Goal: Information Seeking & Learning: Find specific fact

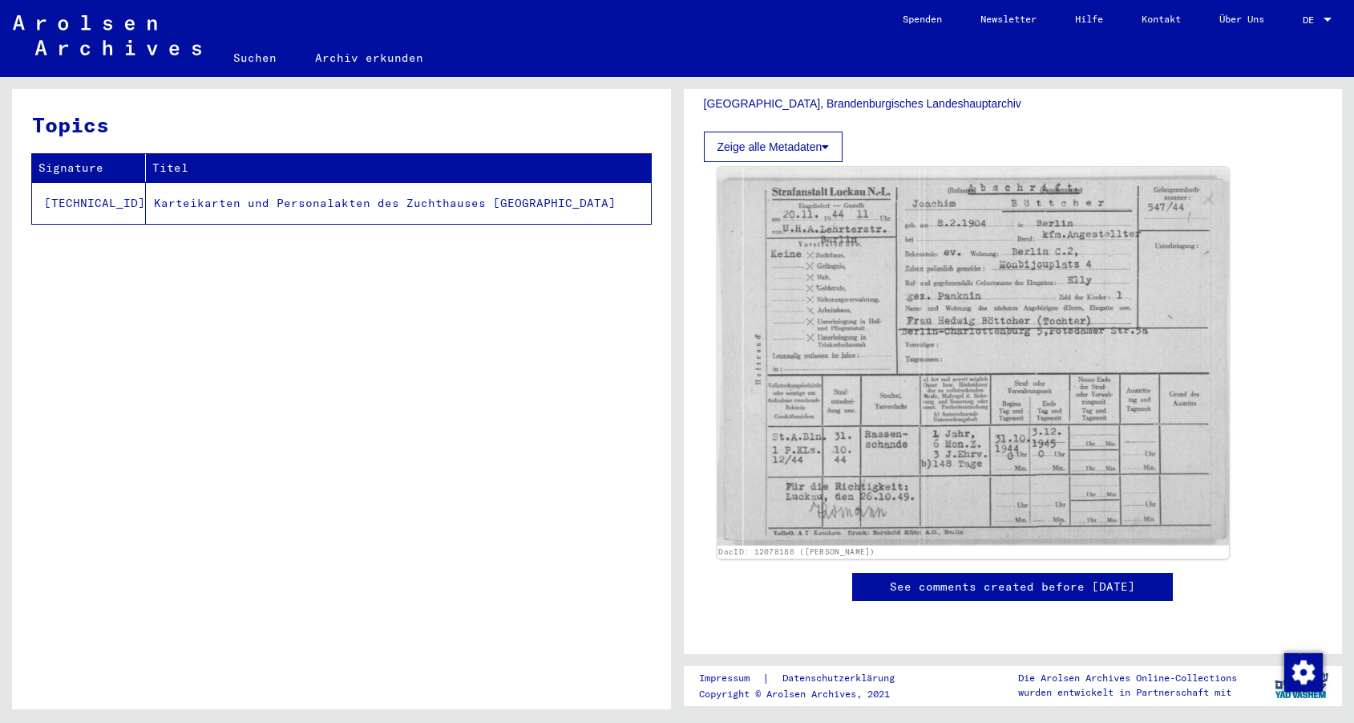
scroll to position [388, 0]
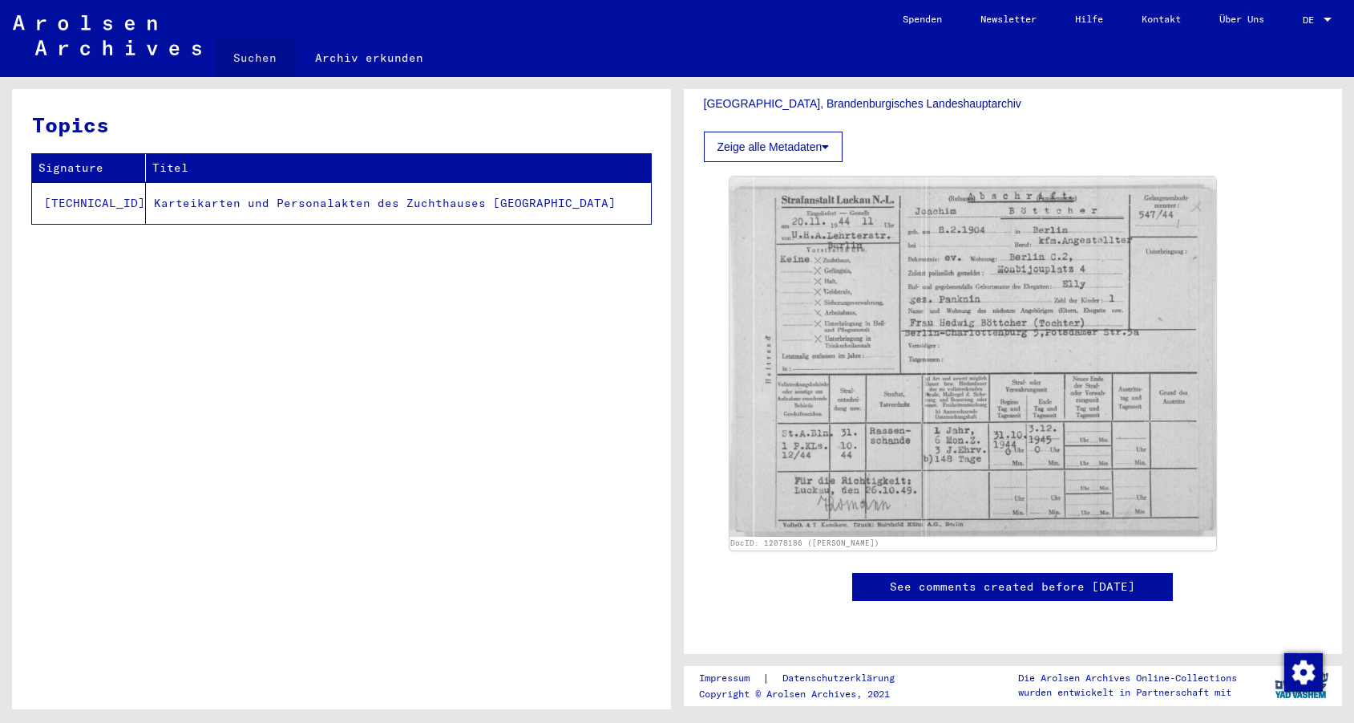
click at [233, 60] on link "Suchen" at bounding box center [255, 57] width 82 height 38
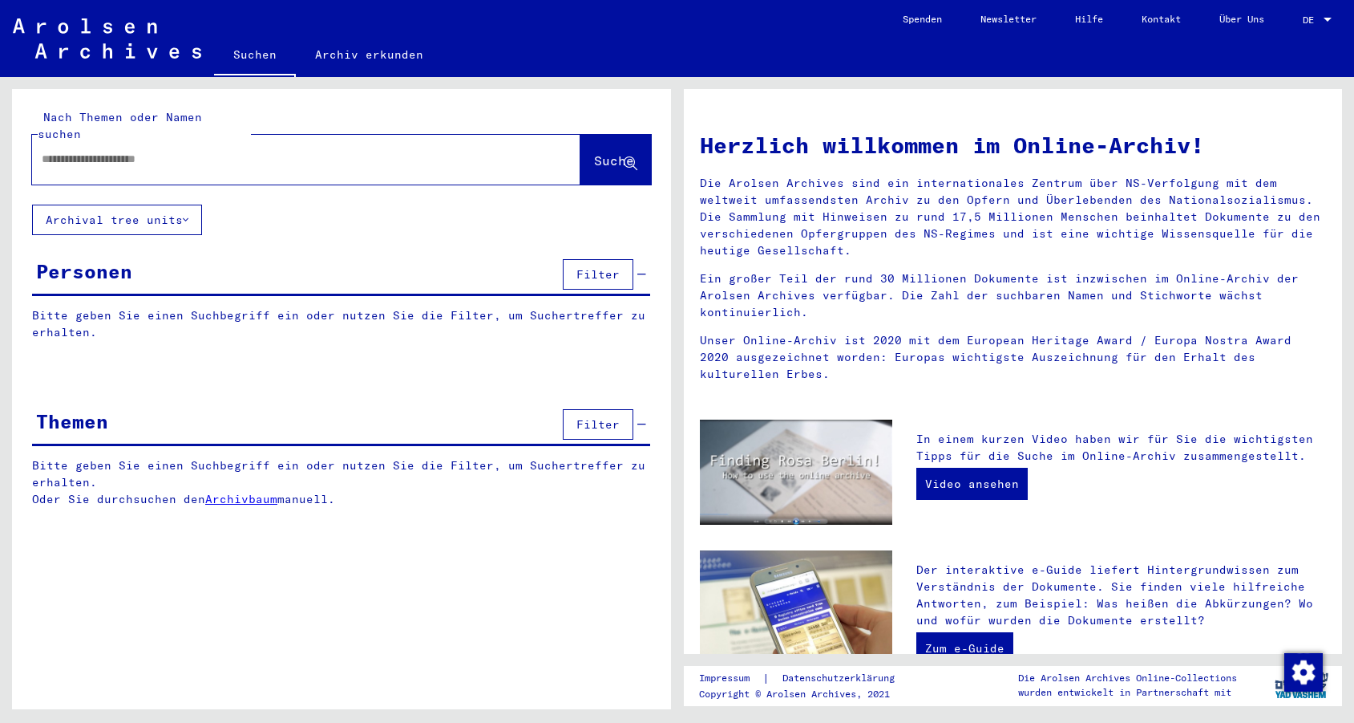
click at [404, 151] on input "text" at bounding box center [287, 159] width 491 height 17
type input "**********"
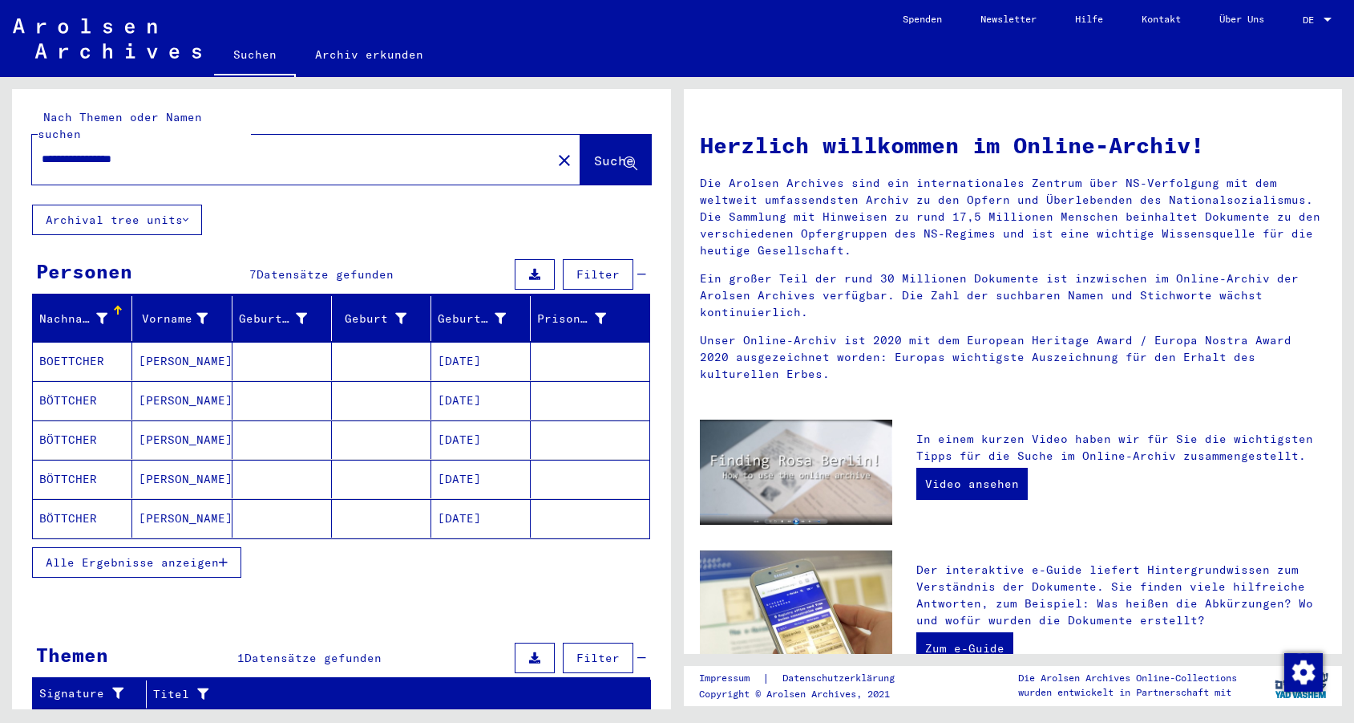
click at [366, 345] on mat-cell at bounding box center [381, 361] width 99 height 38
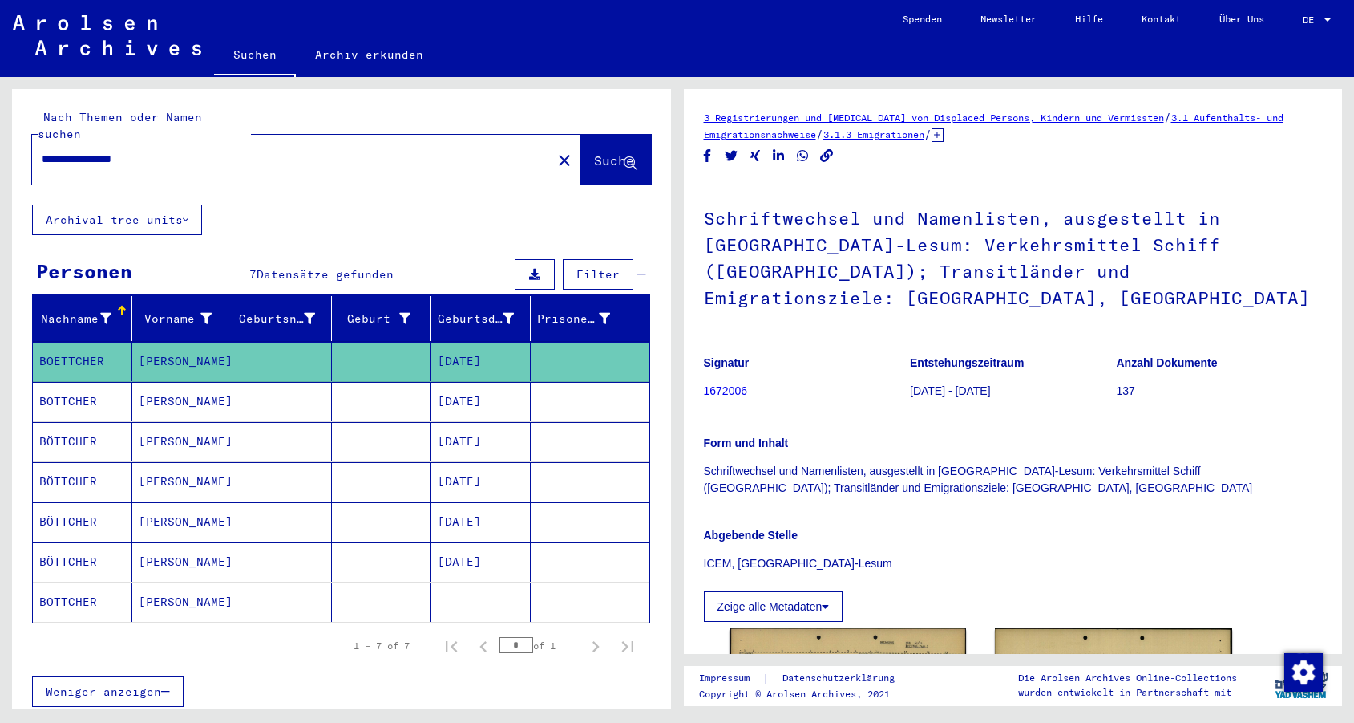
click at [388, 387] on mat-cell at bounding box center [381, 401] width 99 height 39
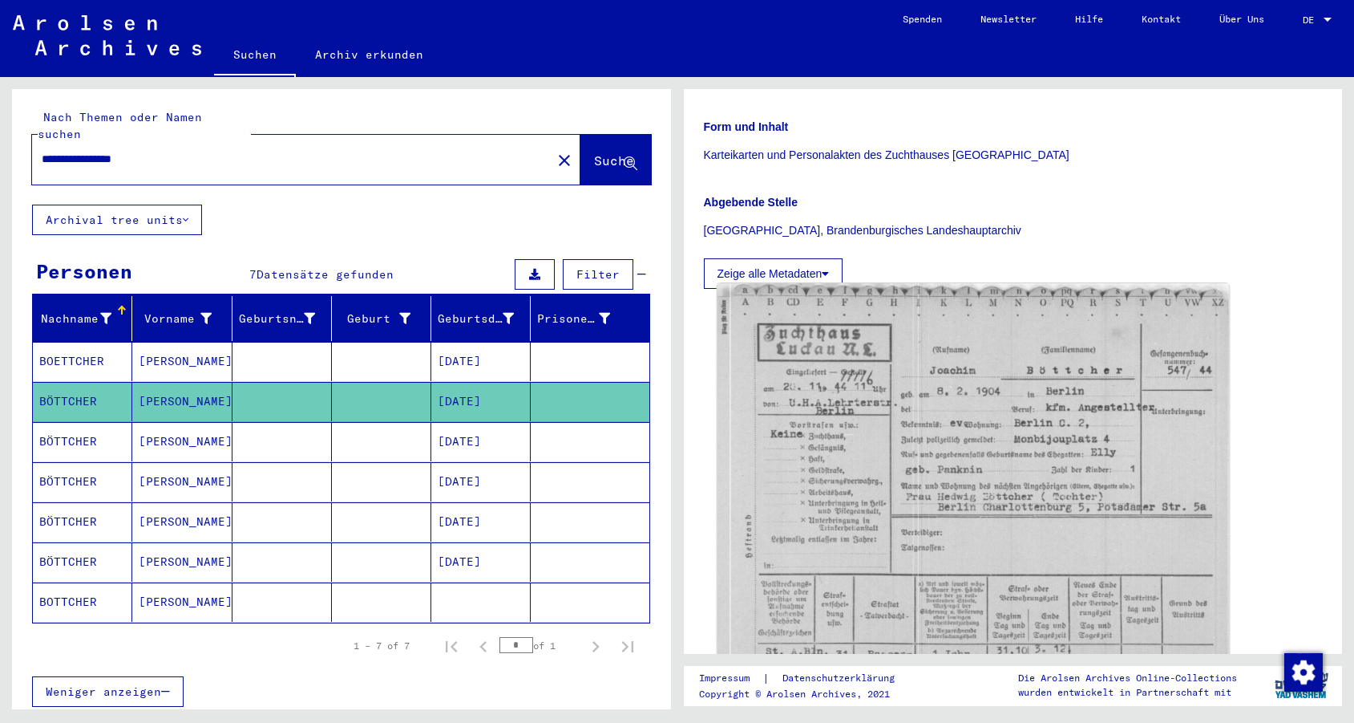
scroll to position [281, 0]
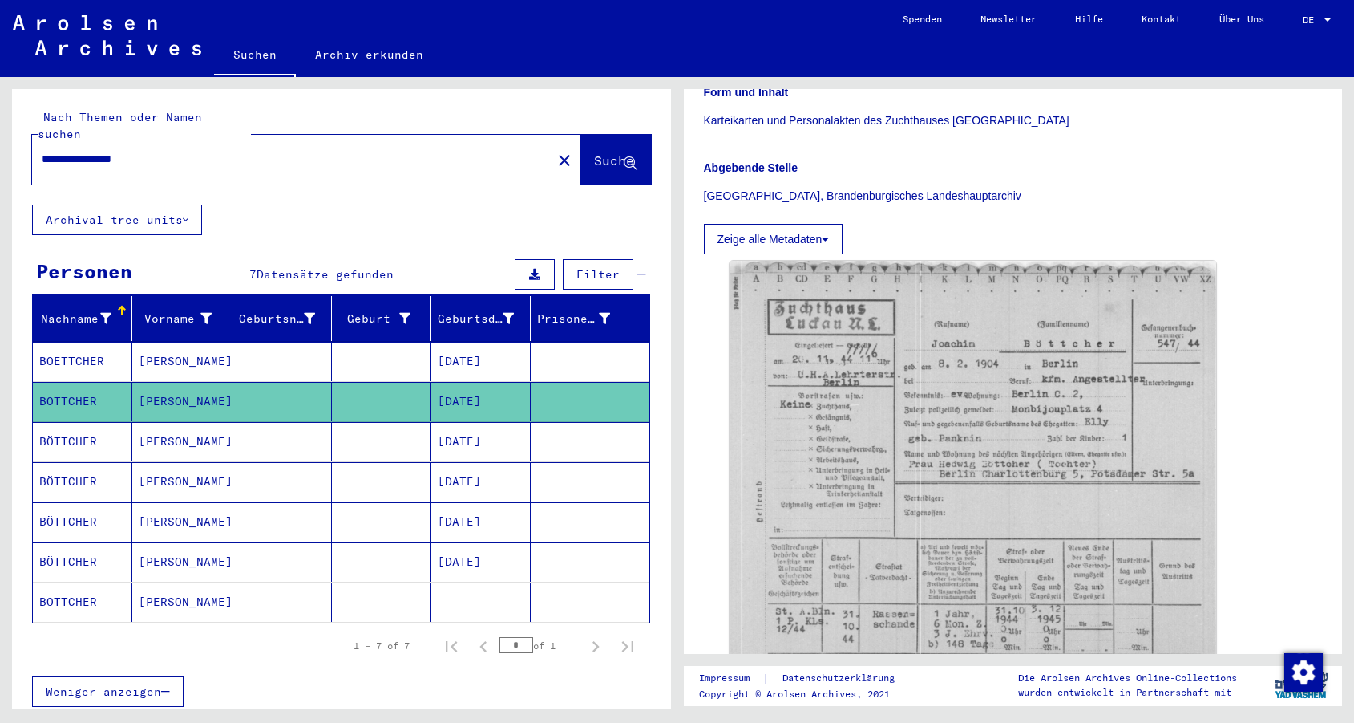
click at [583, 429] on mat-cell at bounding box center [590, 441] width 118 height 39
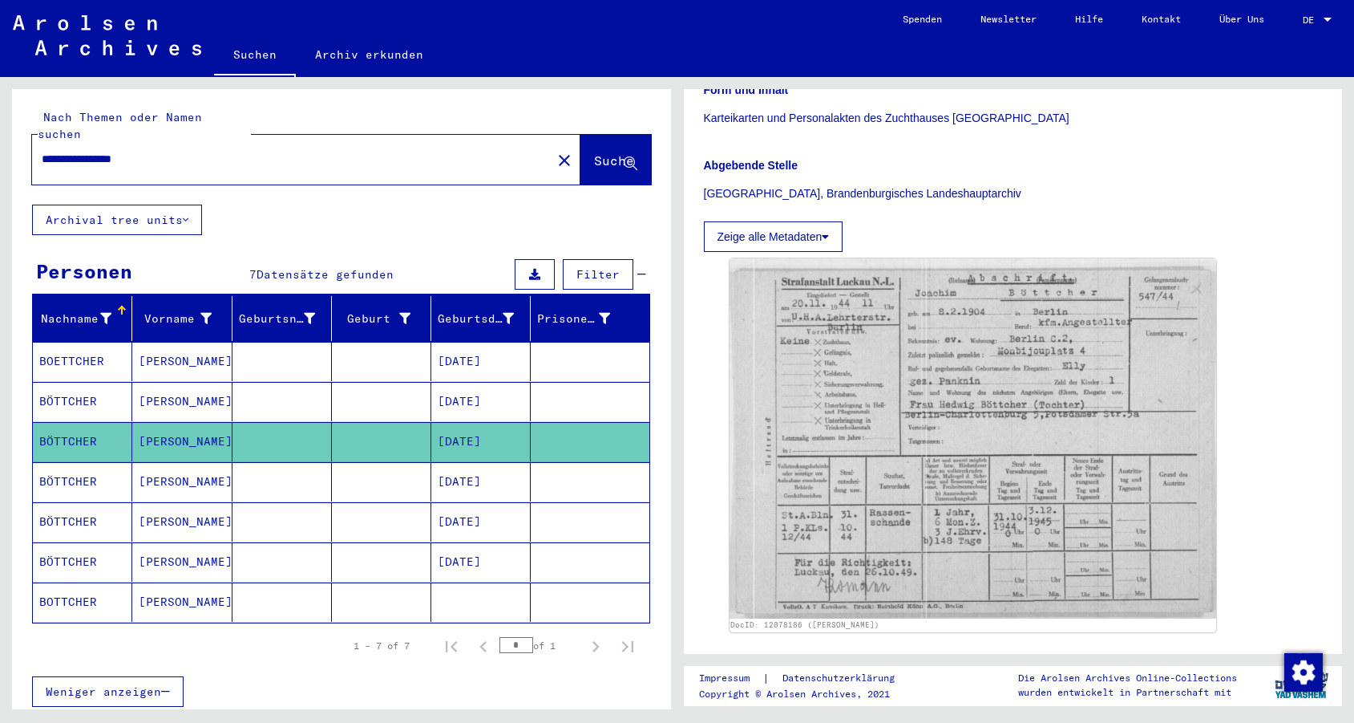
scroll to position [410, 0]
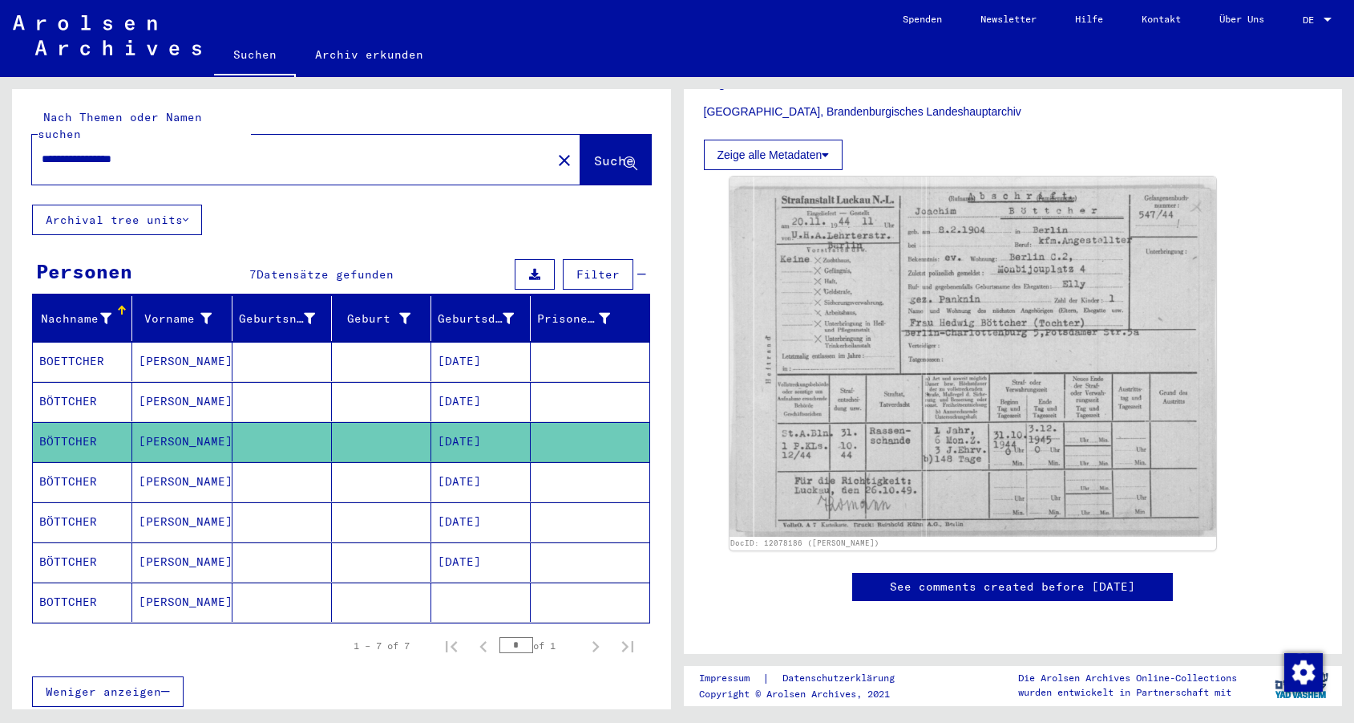
click at [635, 479] on mat-cell at bounding box center [590, 481] width 118 height 39
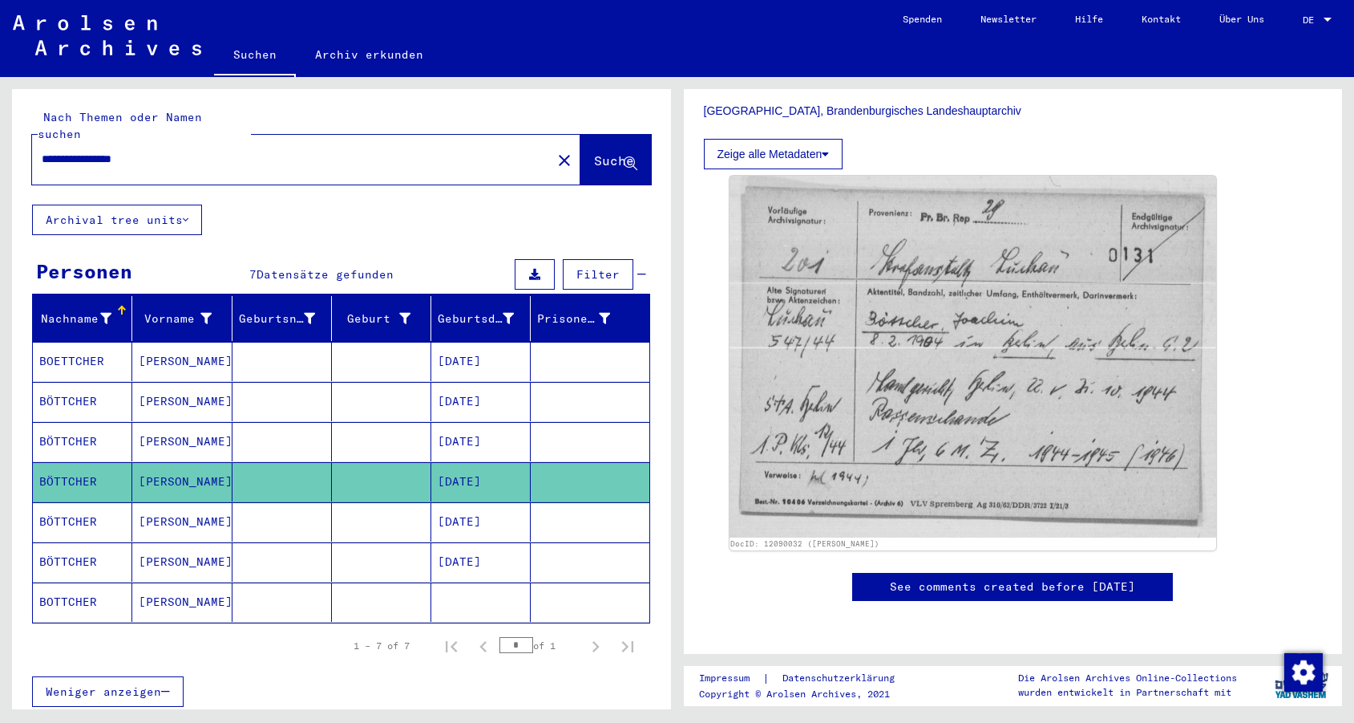
scroll to position [423, 0]
click at [577, 502] on mat-cell at bounding box center [590, 521] width 118 height 39
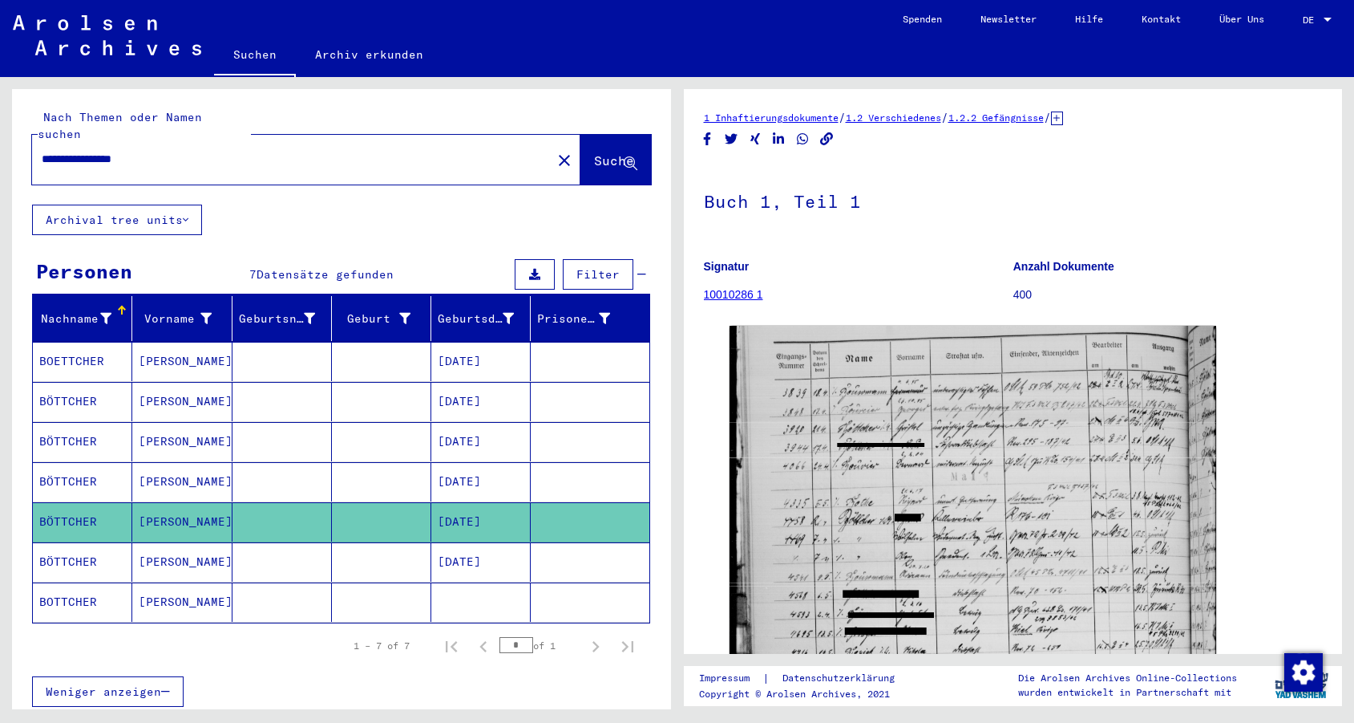
click at [592, 551] on mat-cell at bounding box center [590, 561] width 118 height 39
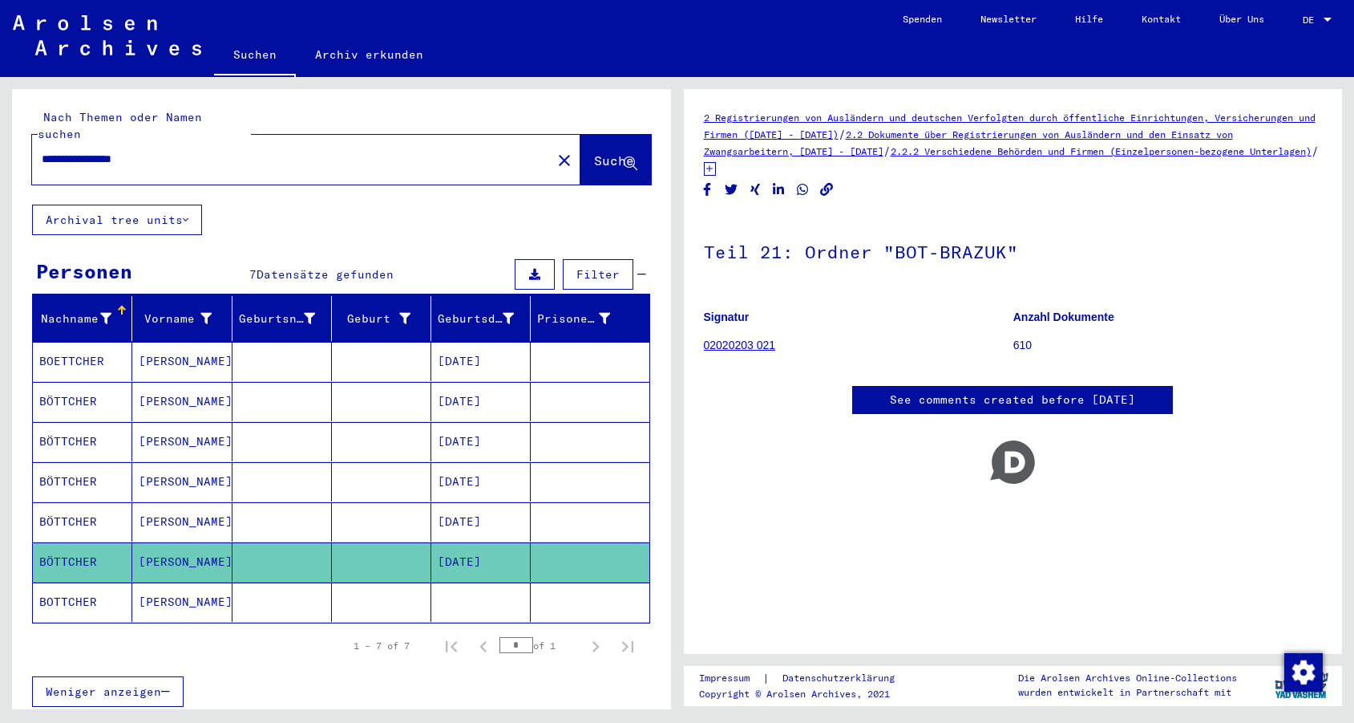
click at [592, 589] on mat-cell at bounding box center [590, 601] width 118 height 39
